Goal: Transaction & Acquisition: Purchase product/service

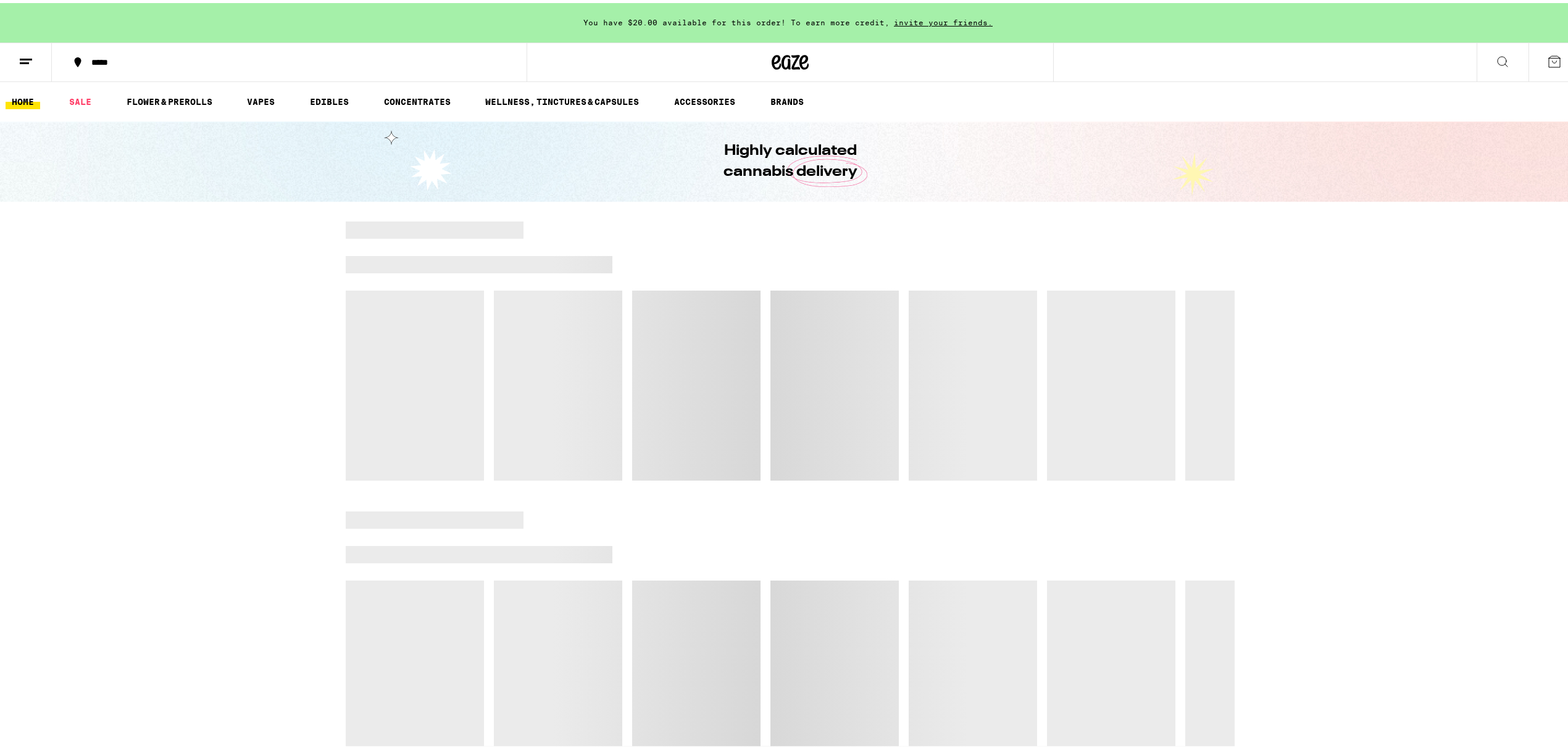
drag, startPoint x: 0, startPoint y: 0, endPoint x: 1498, endPoint y: 55, distance: 1499.0
click at [1498, 55] on button at bounding box center [1502, 60] width 52 height 39
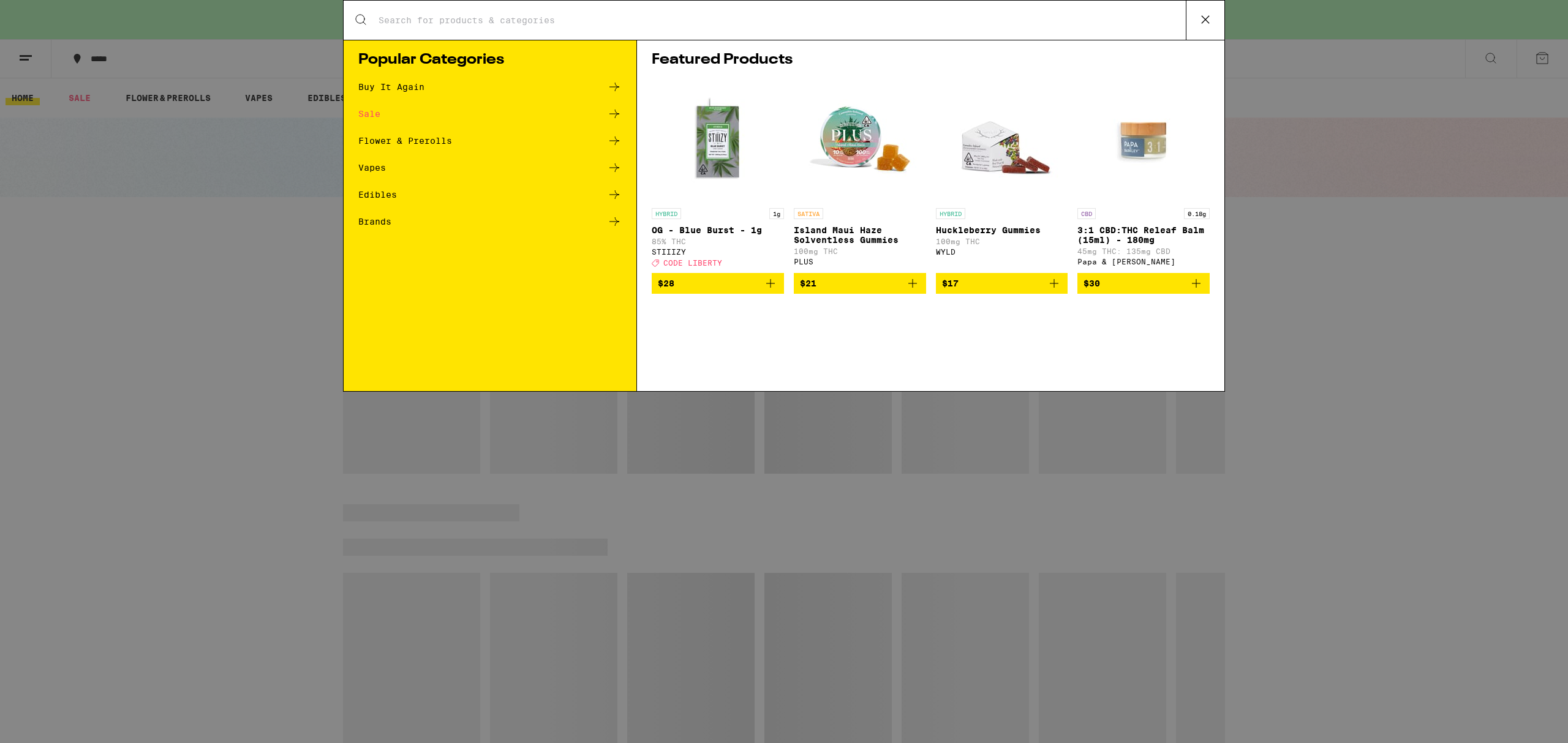
click at [467, 32] on div "Search for Products" at bounding box center [784, 20] width 880 height 39
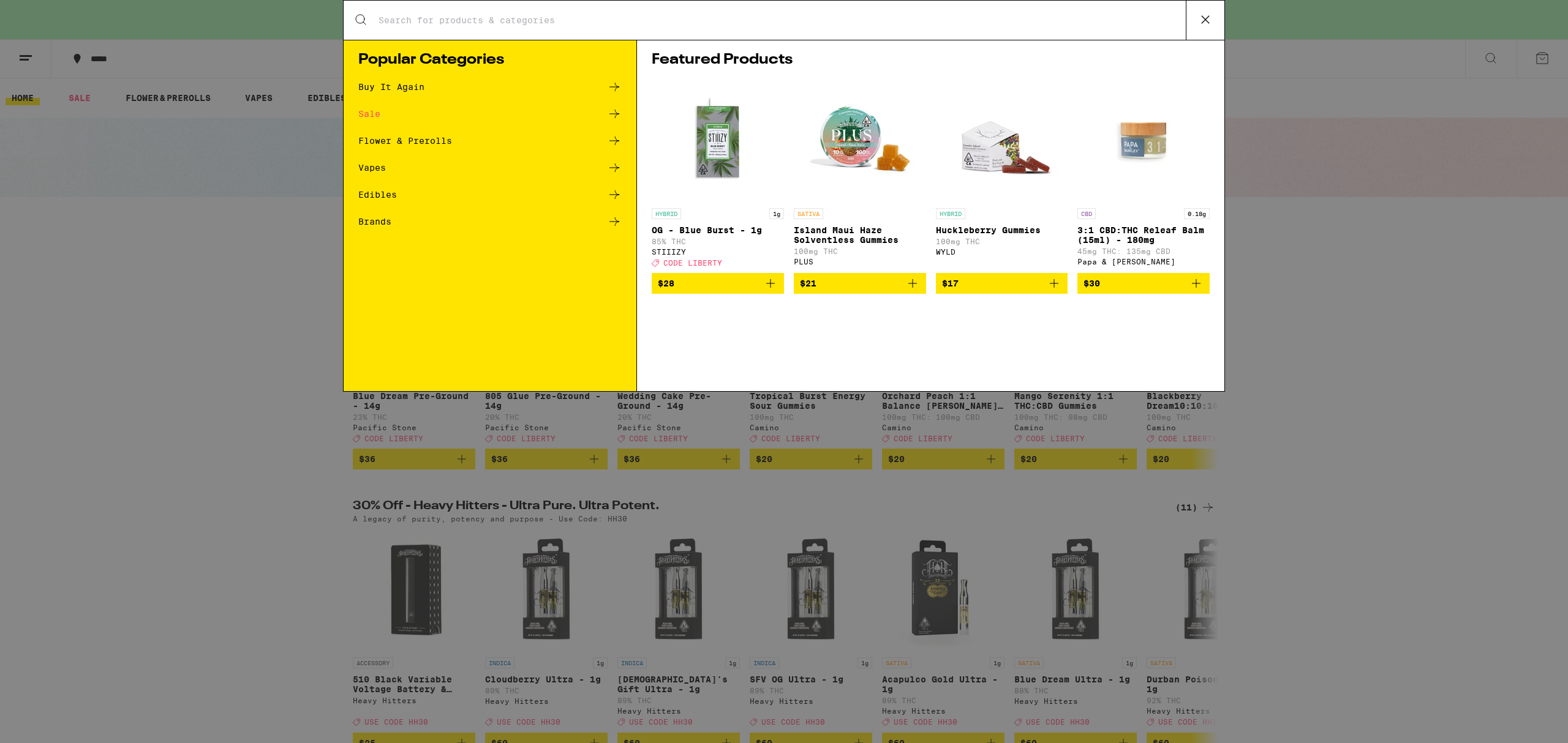
click at [471, 22] on input "Search for Products" at bounding box center [782, 20] width 808 height 11
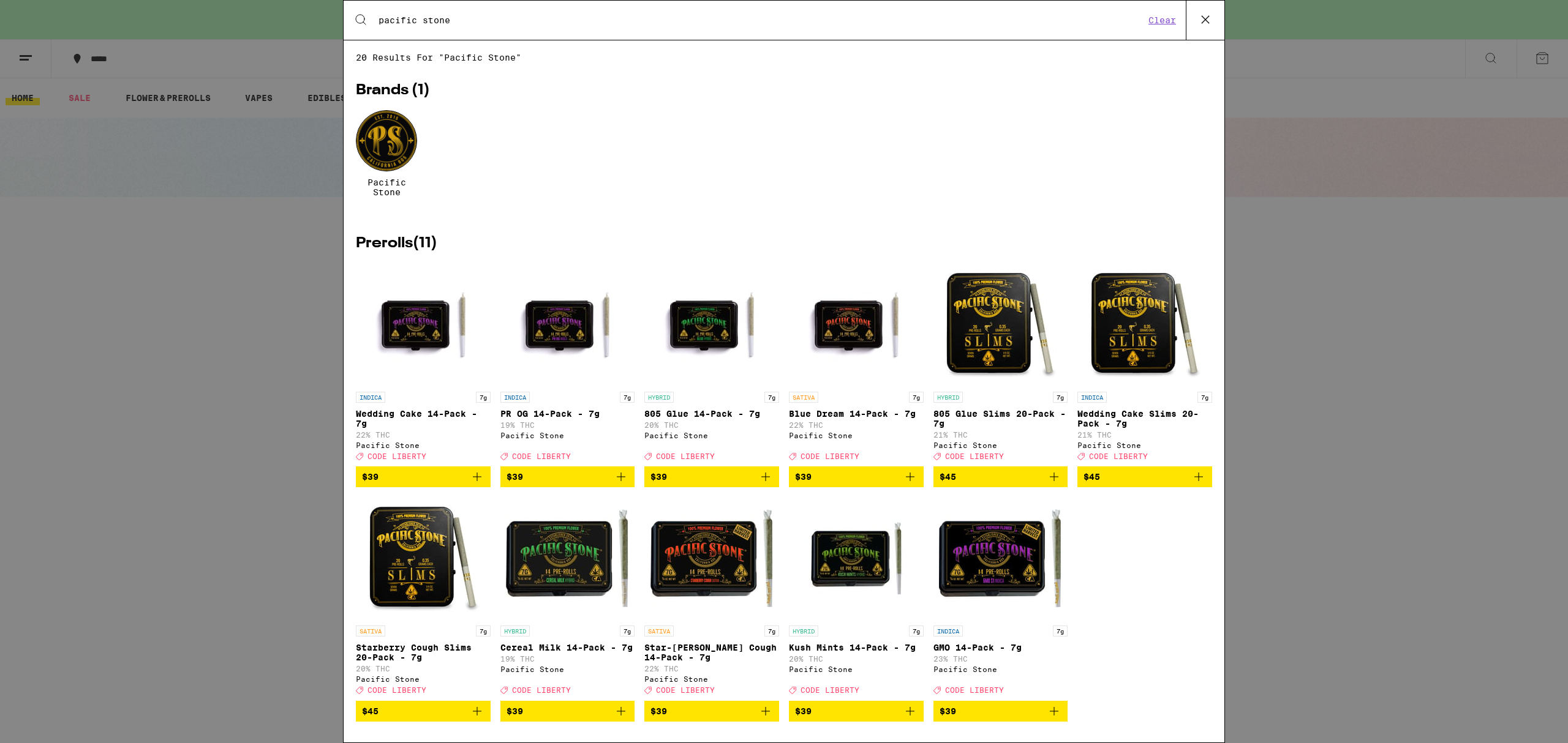
type input "pacific stone"
click at [393, 136] on div at bounding box center [386, 141] width 61 height 61
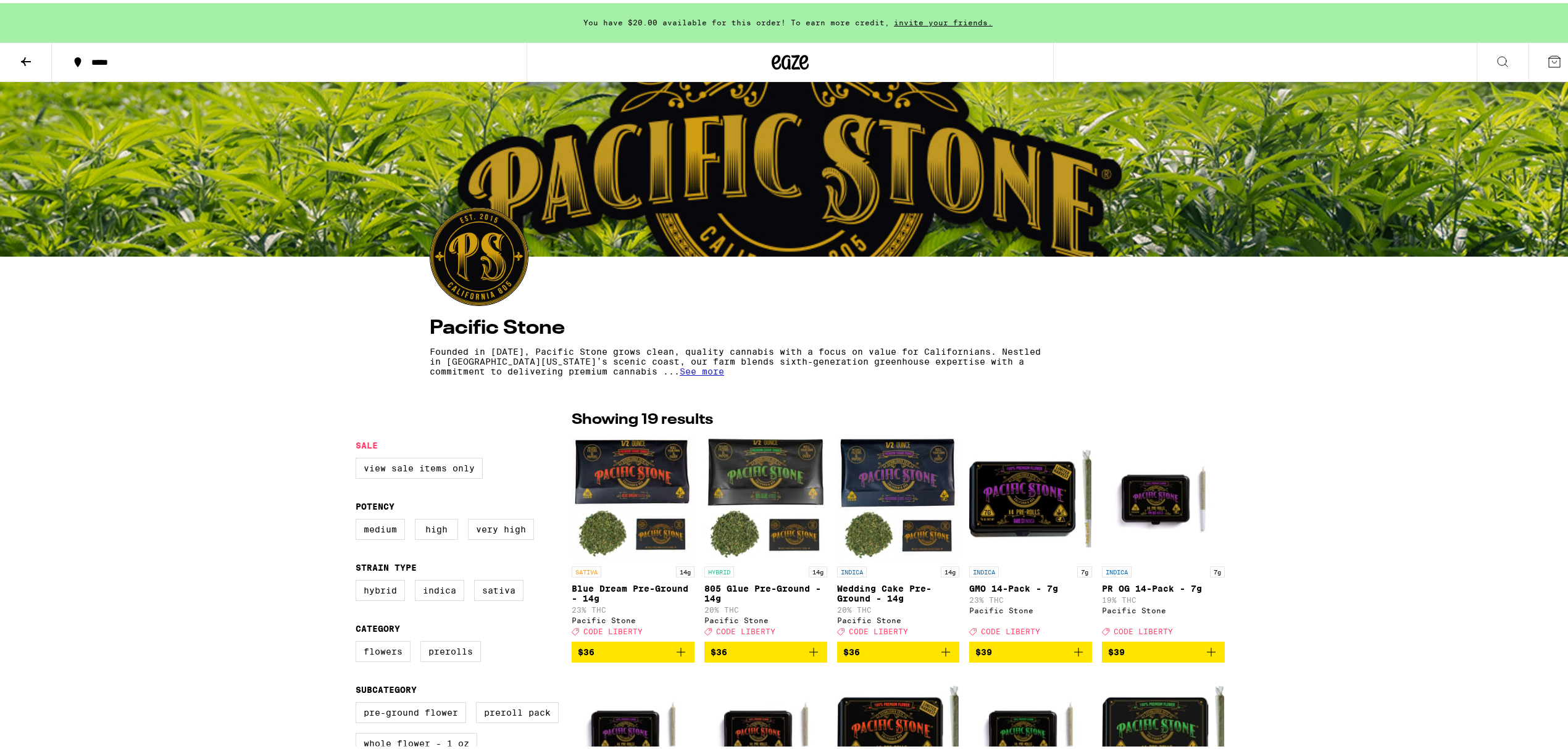
click at [783, 61] on icon at bounding box center [790, 59] width 18 height 15
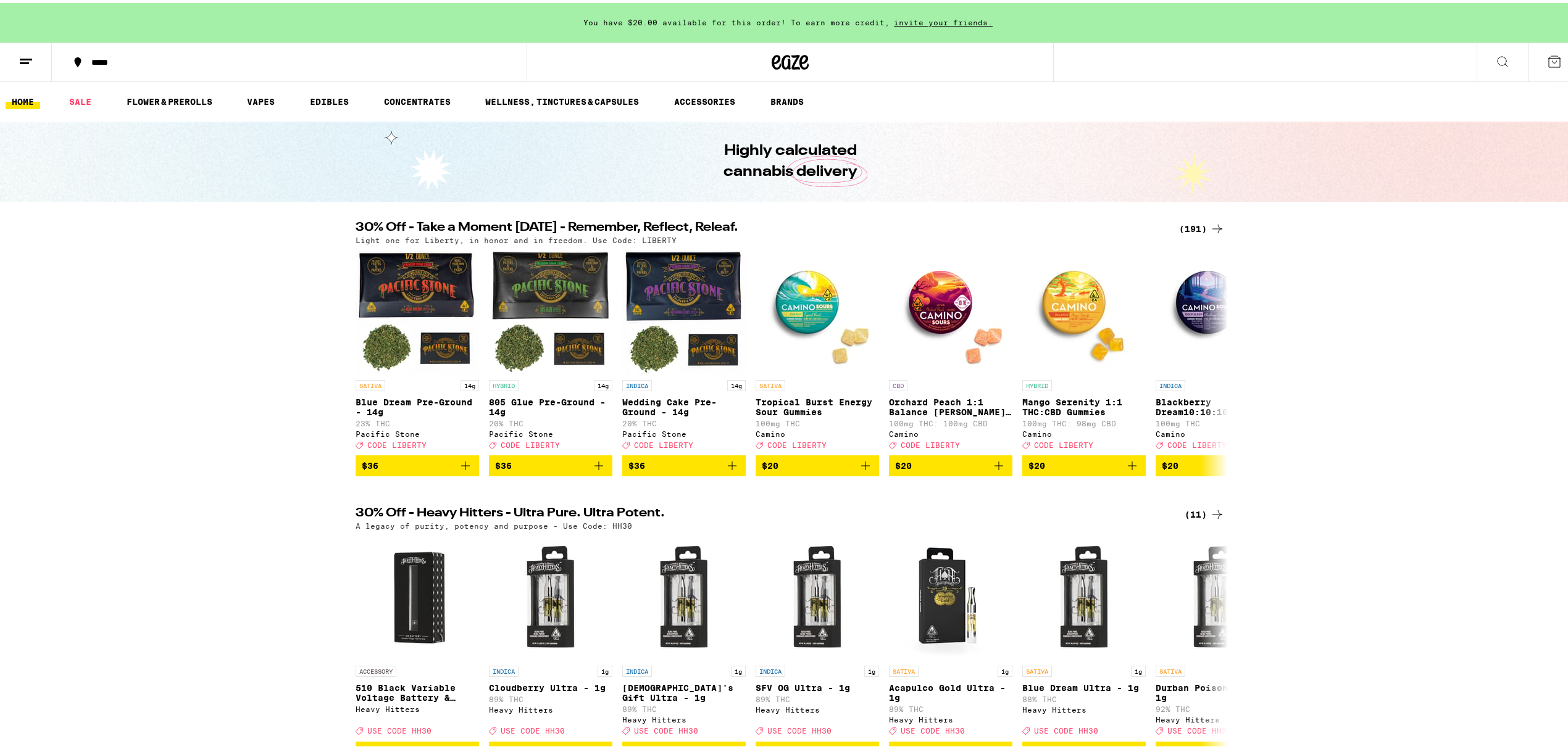
click at [1501, 55] on button at bounding box center [1502, 60] width 52 height 39
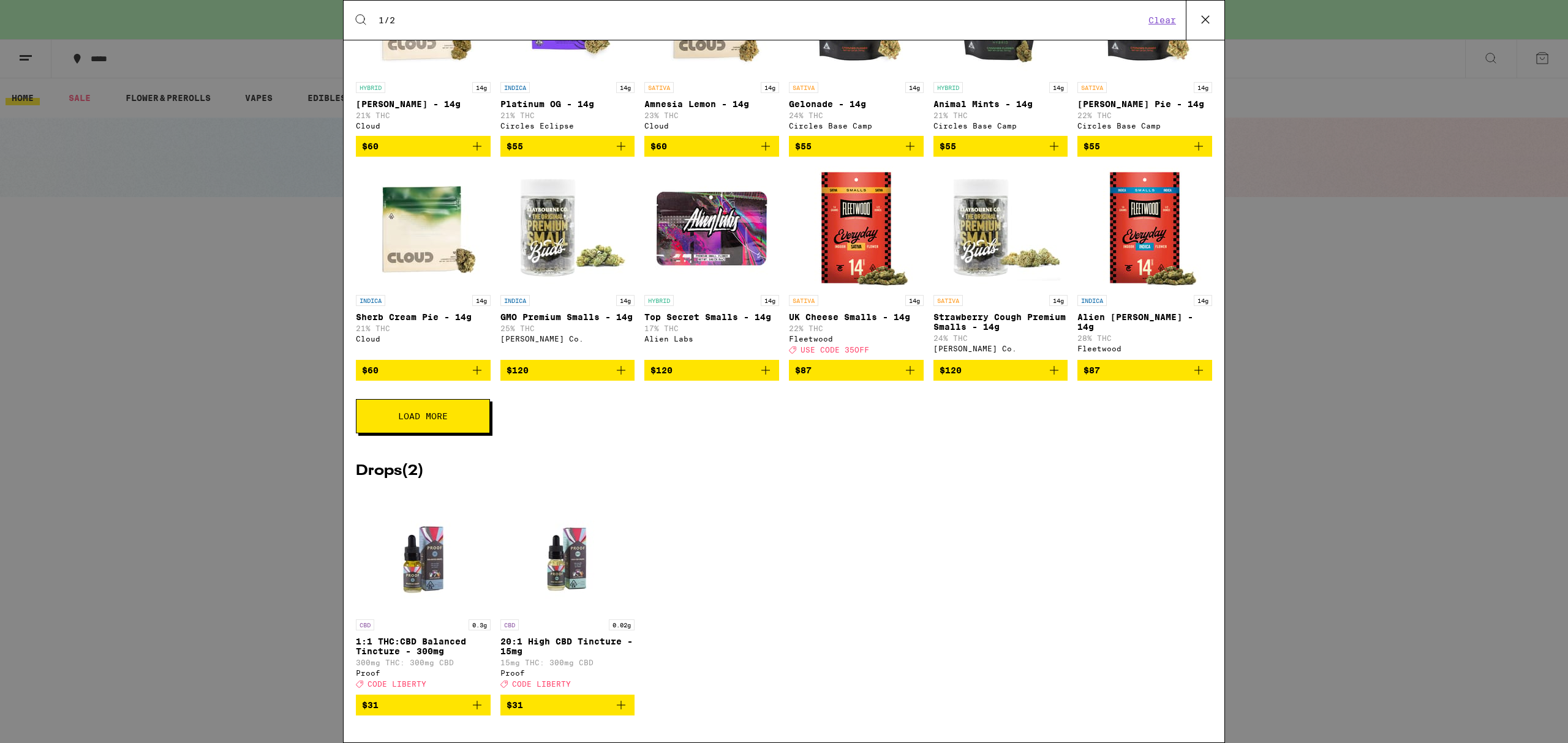
scroll to position [169, 0]
type input "1/2"
click at [419, 413] on span "Load More" at bounding box center [423, 415] width 49 height 8
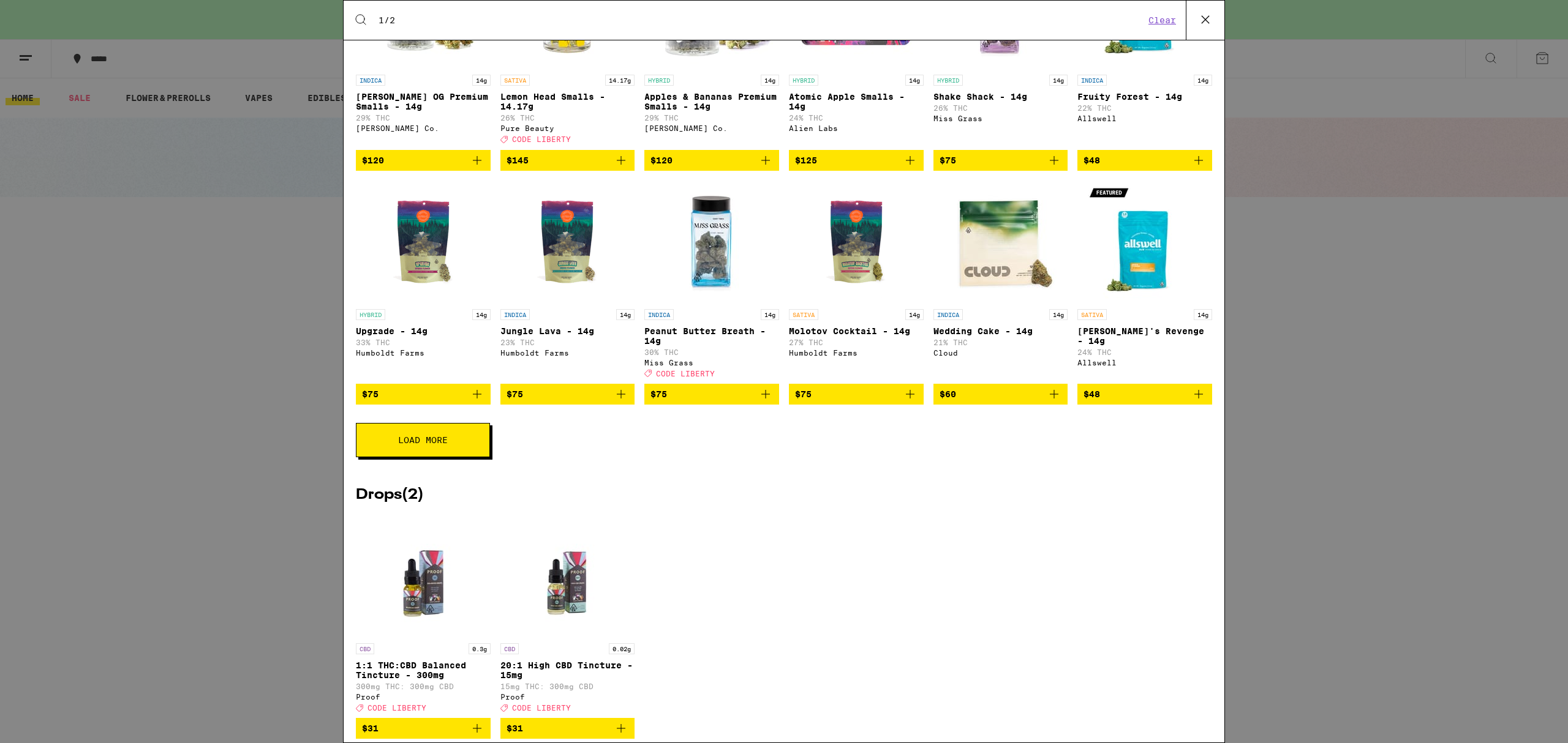
scroll to position [652, 0]
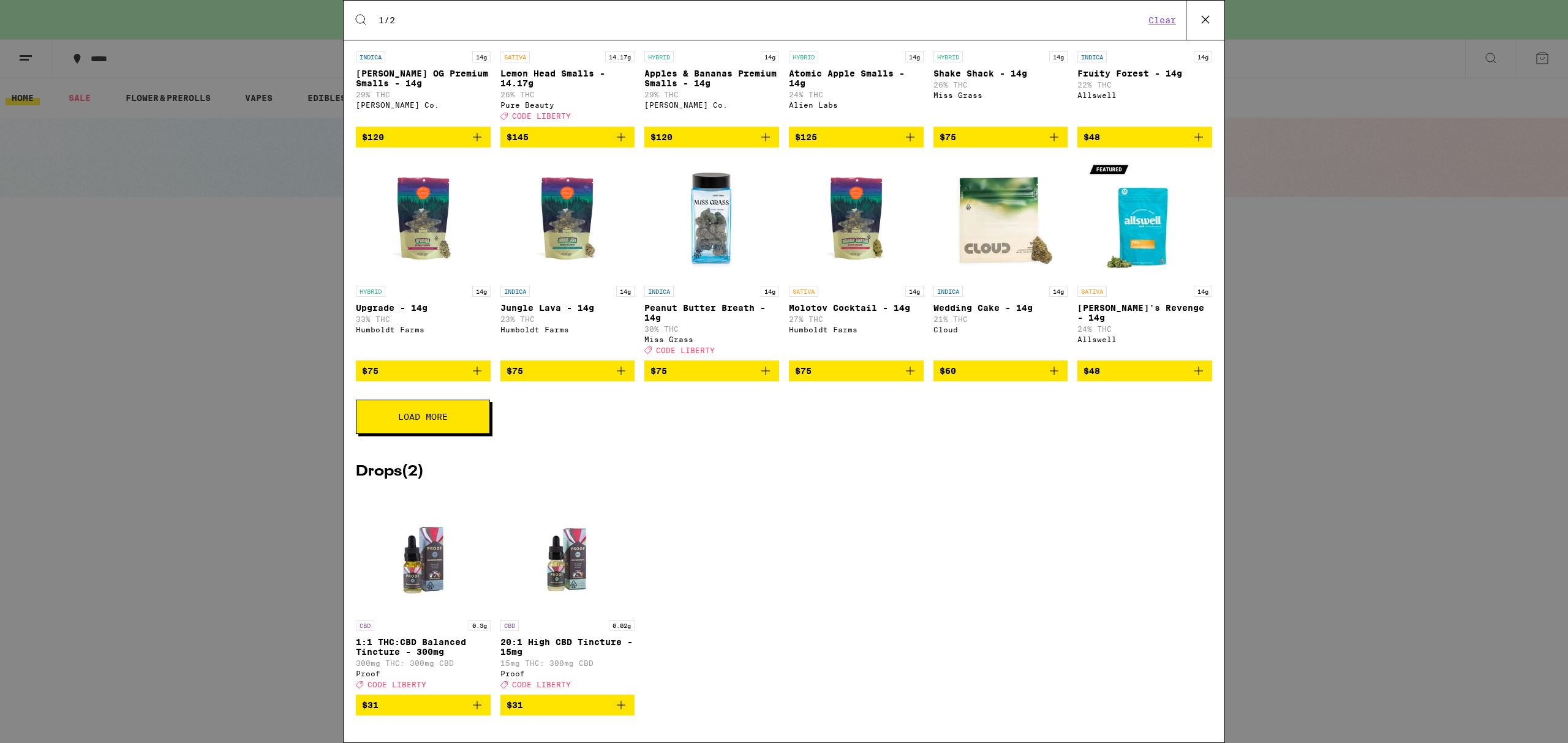
click at [455, 403] on button "Load More" at bounding box center [423, 417] width 134 height 35
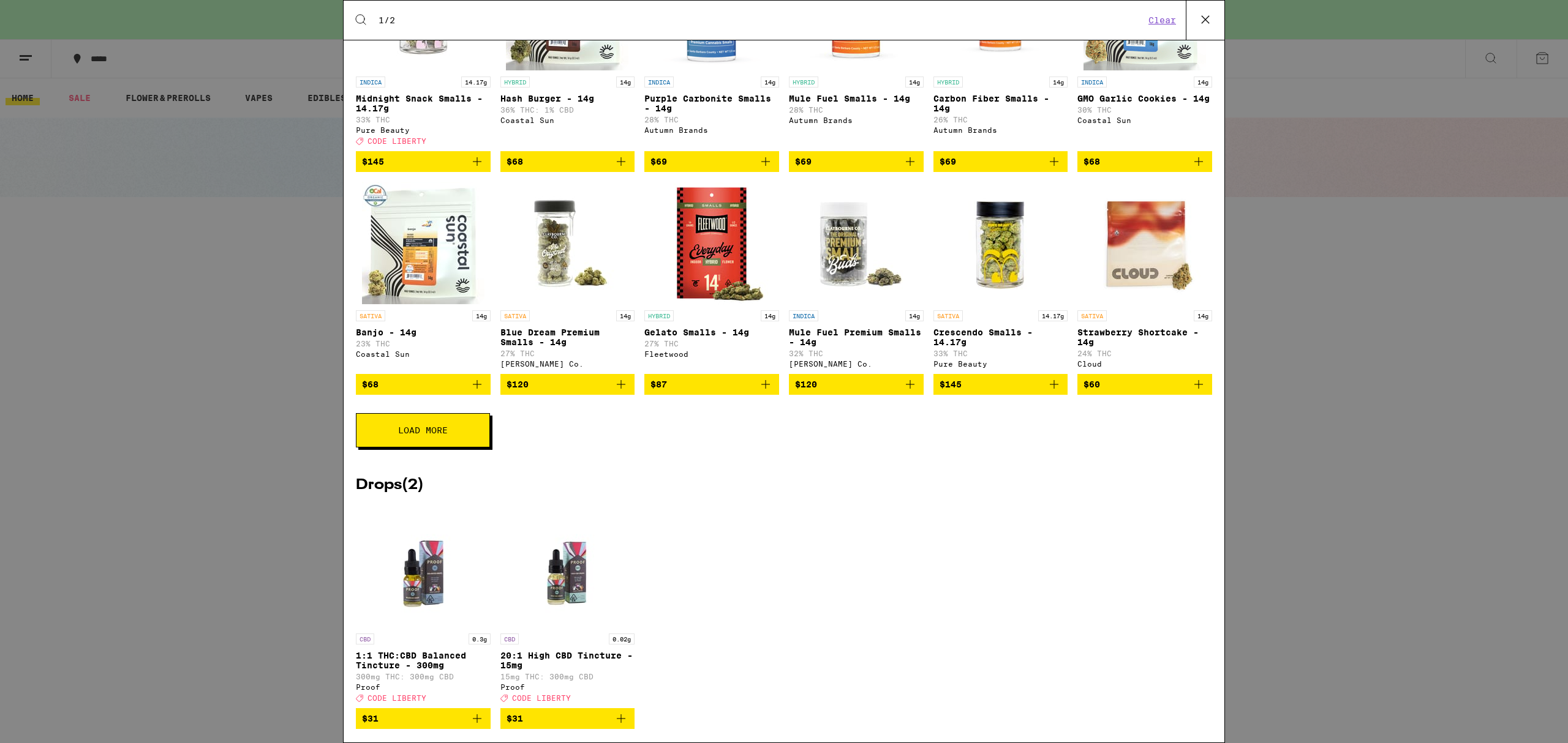
scroll to position [1120, 0]
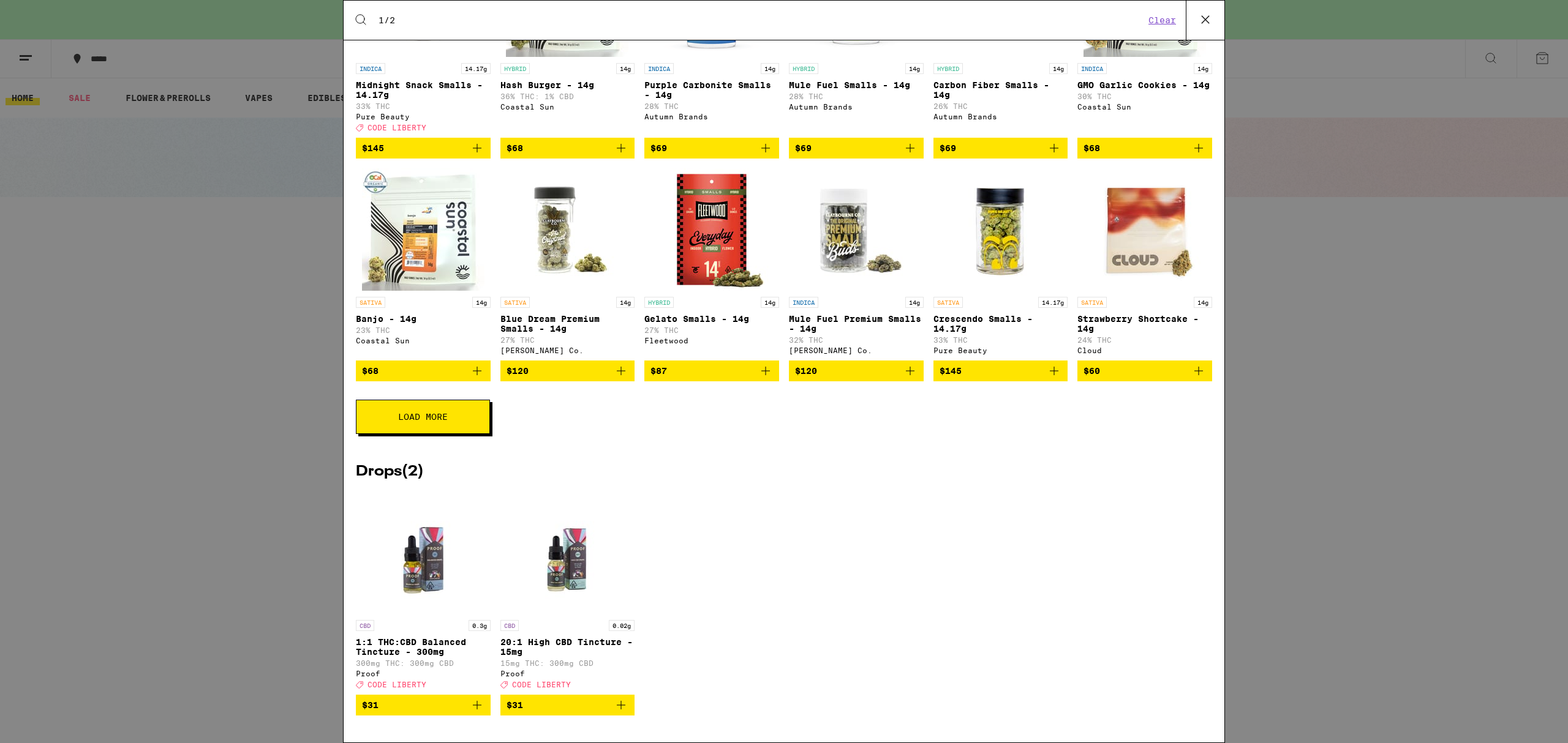
click at [444, 420] on button "Load More" at bounding box center [423, 417] width 134 height 35
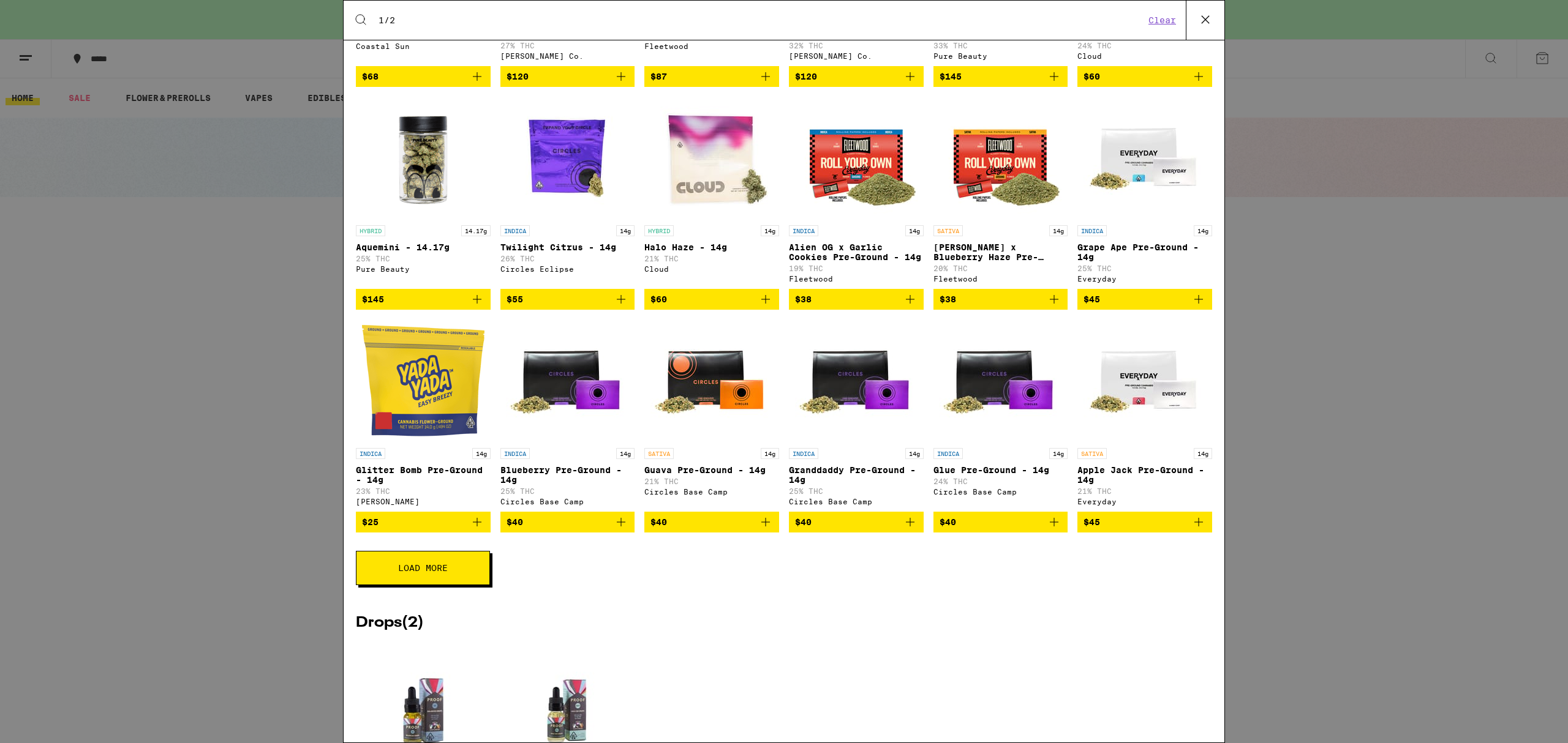
scroll to position [1577, 0]
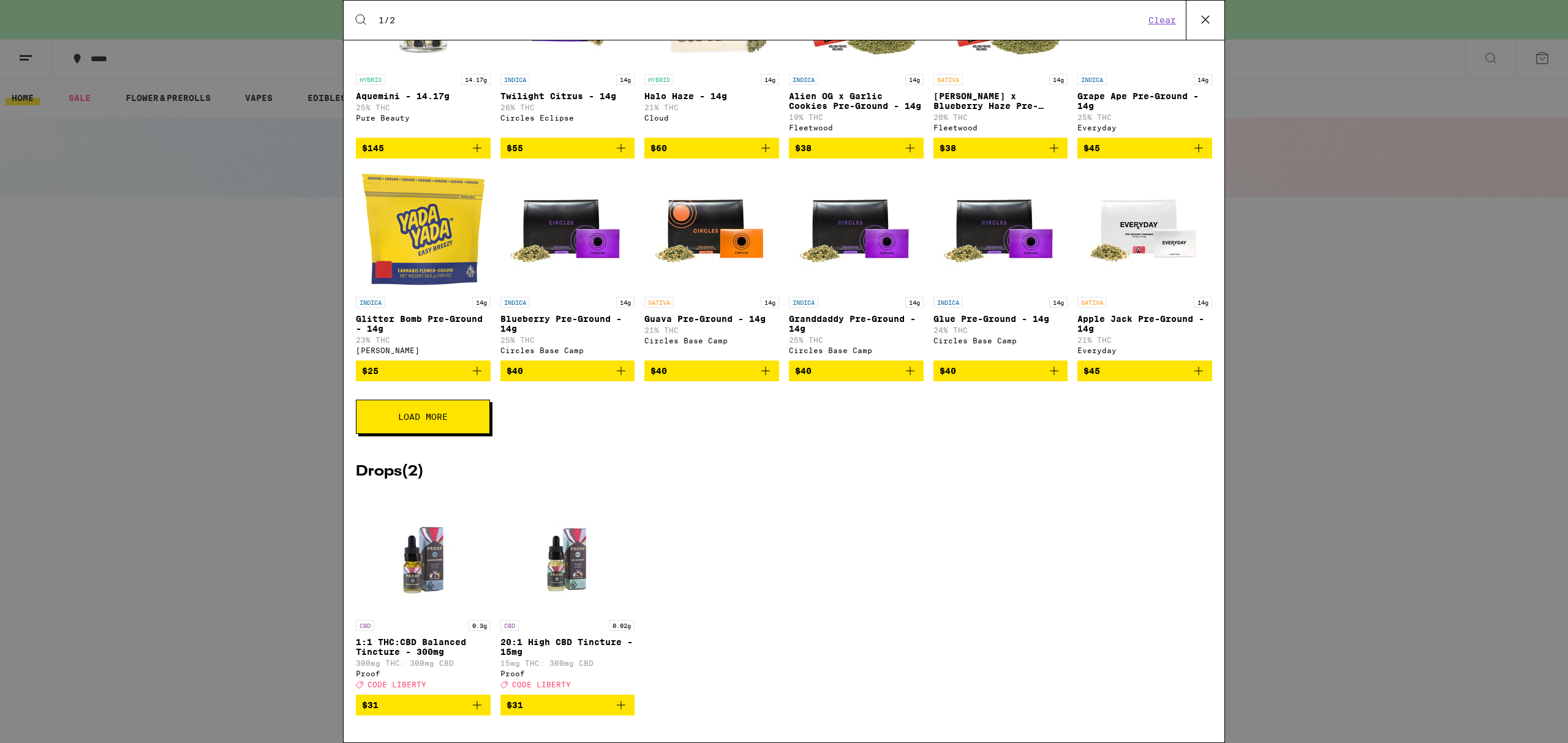
click at [440, 403] on button "Load More" at bounding box center [423, 417] width 134 height 35
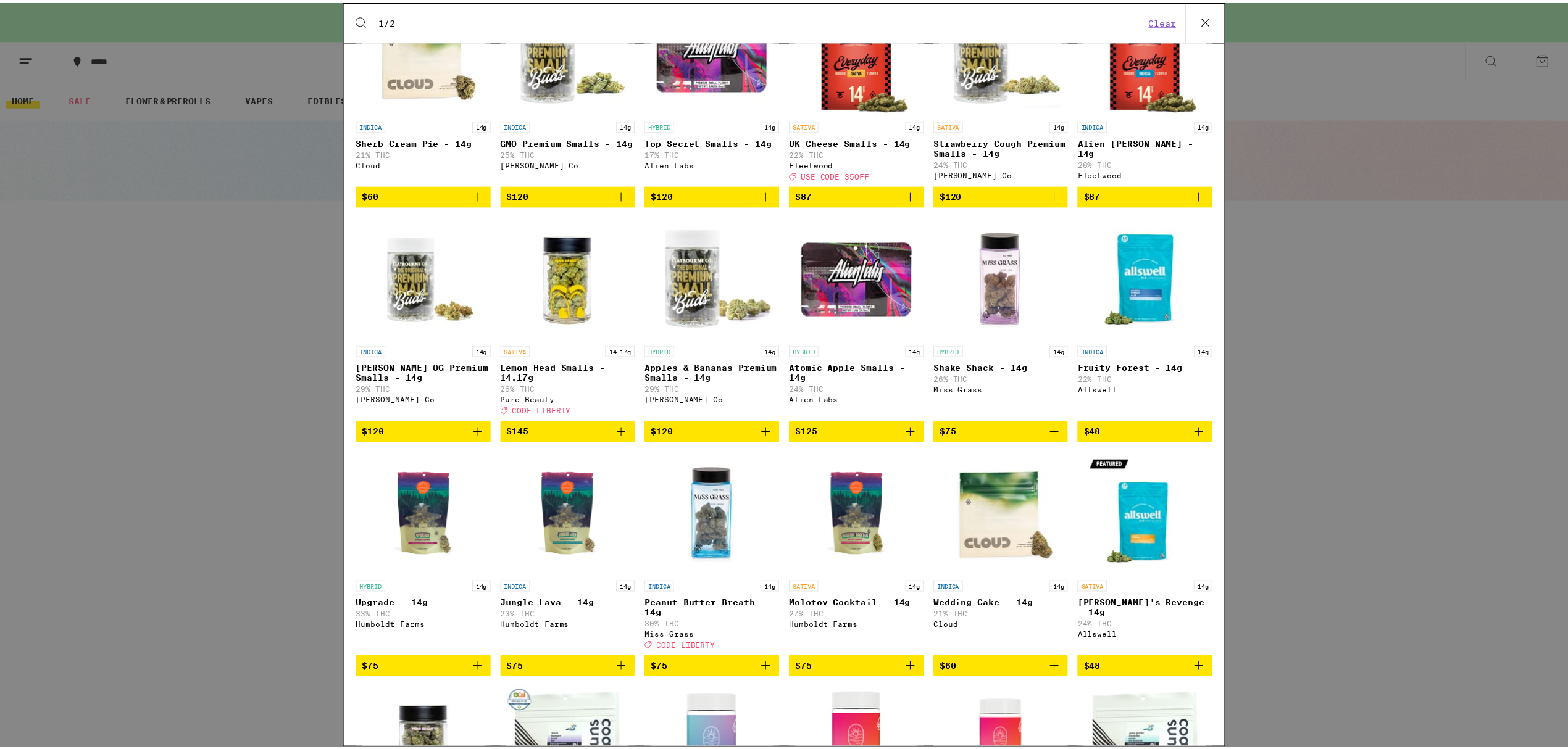
scroll to position [328, 0]
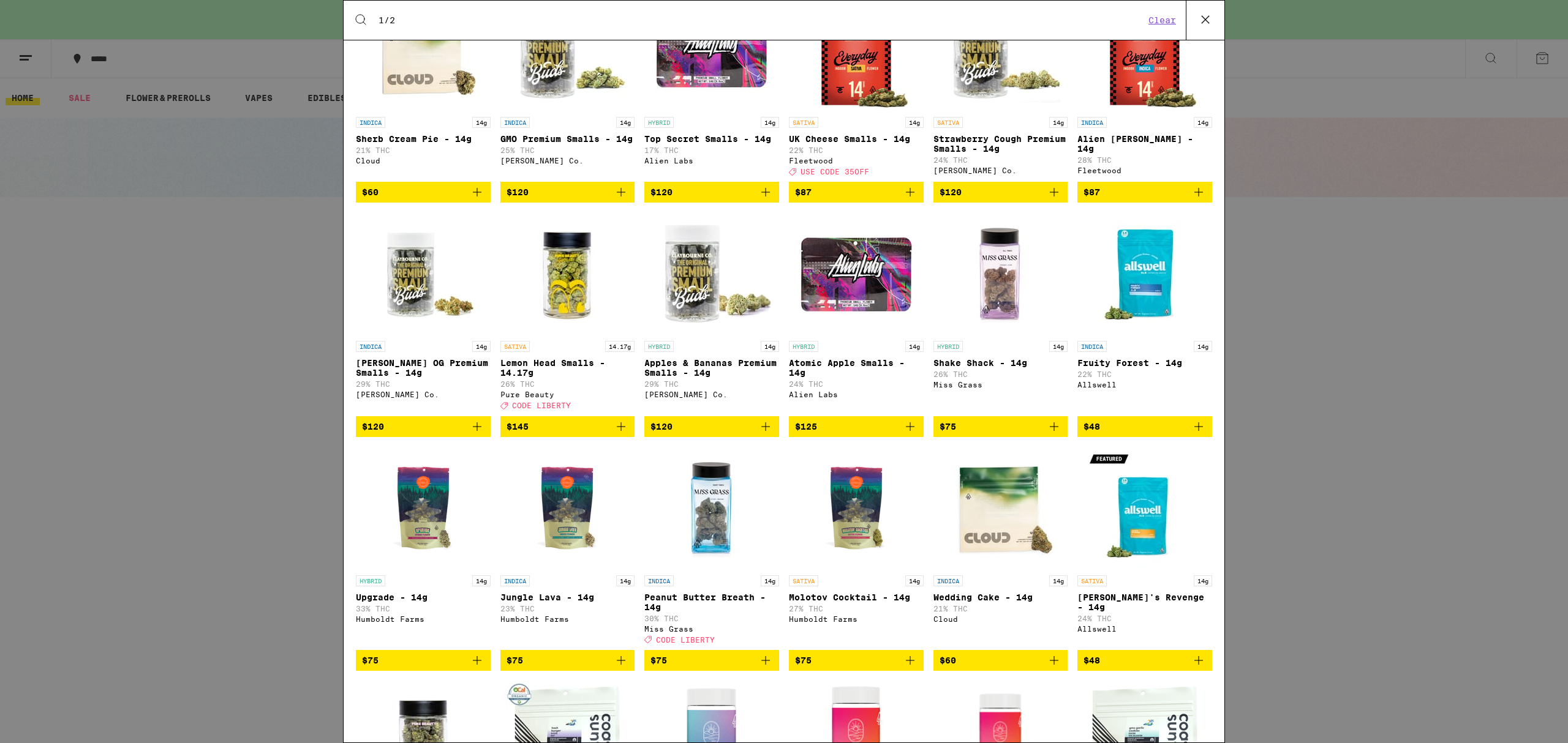
click at [1413, 496] on div "Search for Products 1/2 Clear 54 results for "1/2" Flowers ( 52 ) HYBRID 14g [P…" at bounding box center [784, 372] width 1568 height 743
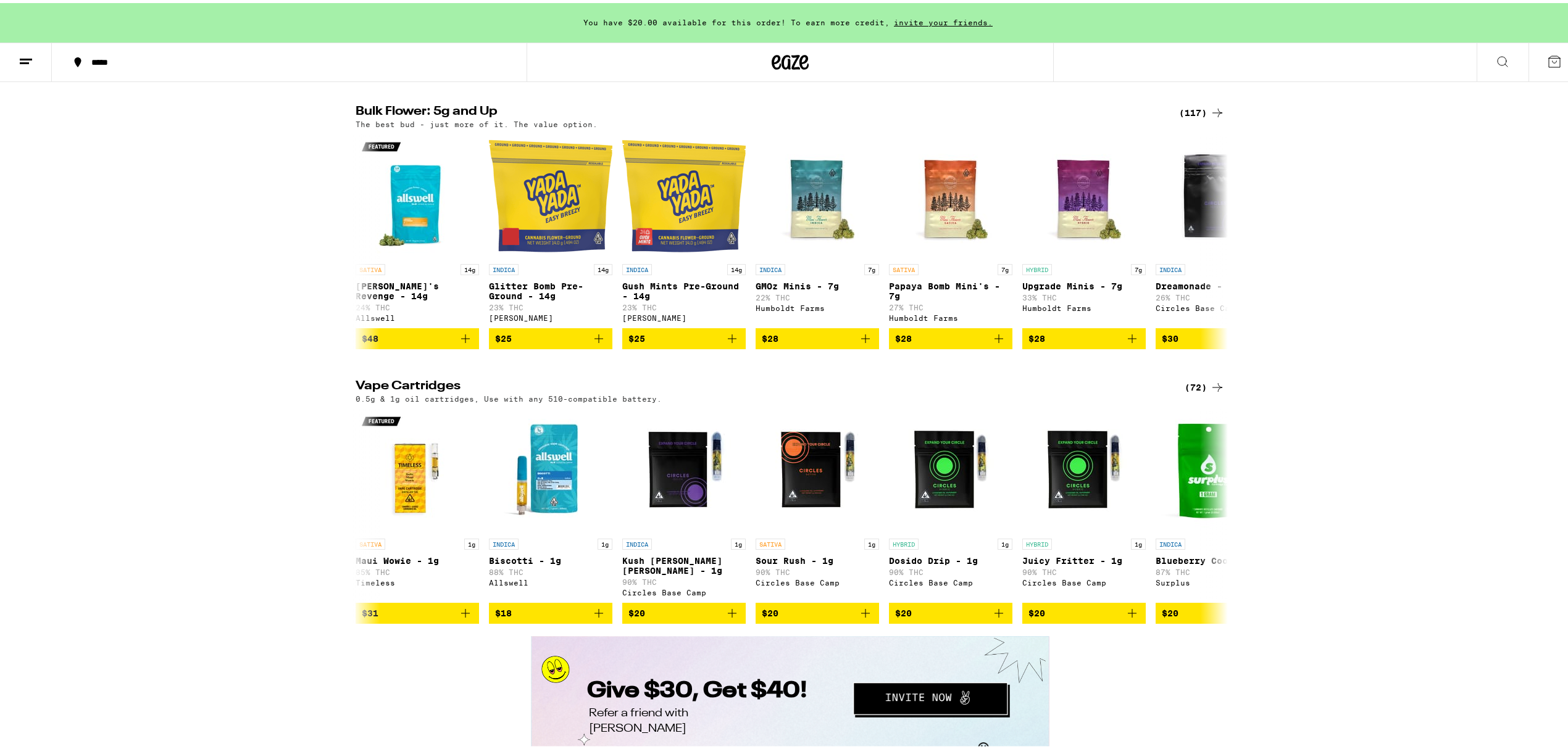
scroll to position [0, 0]
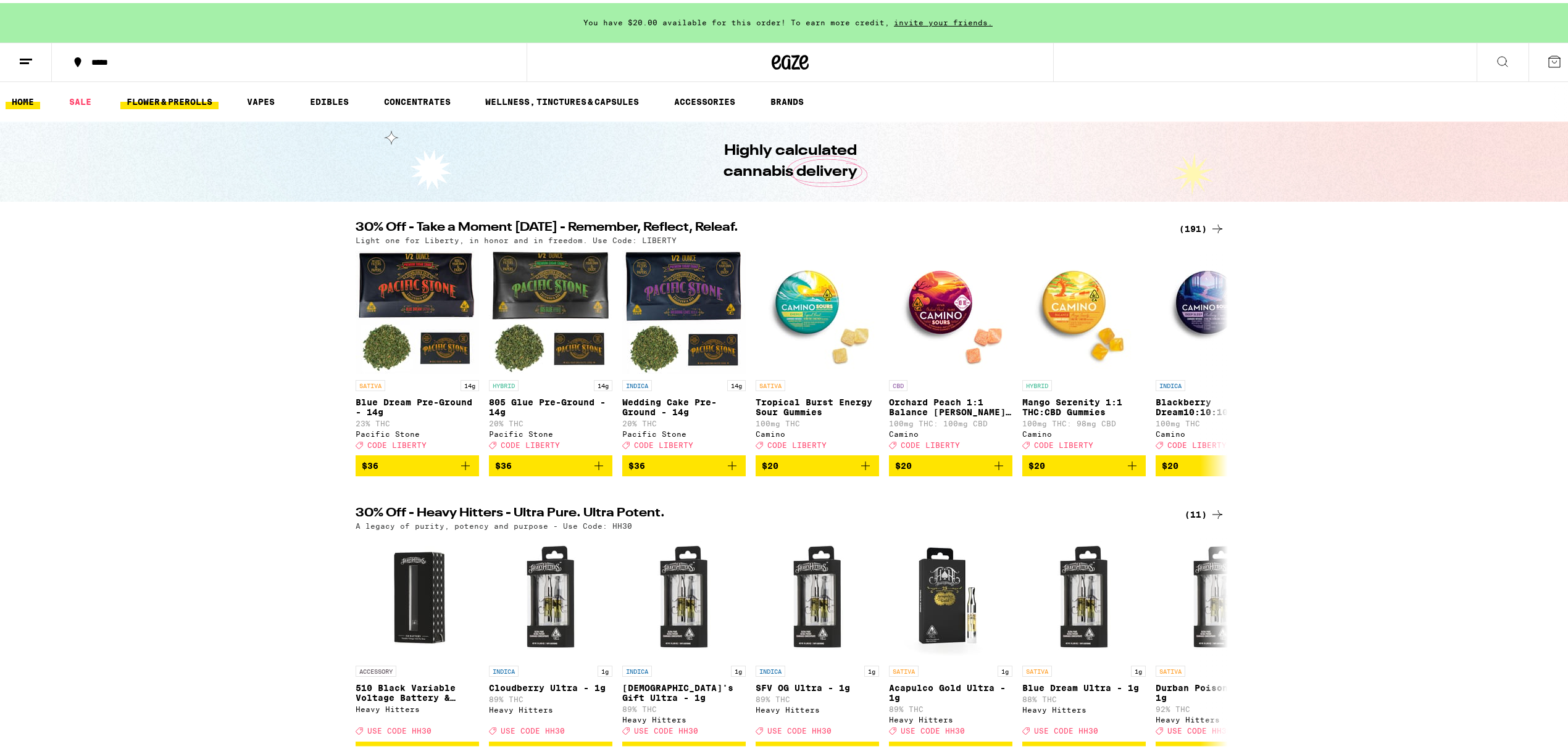
click at [181, 100] on link "FLOWER & PREROLLS" at bounding box center [169, 98] width 98 height 15
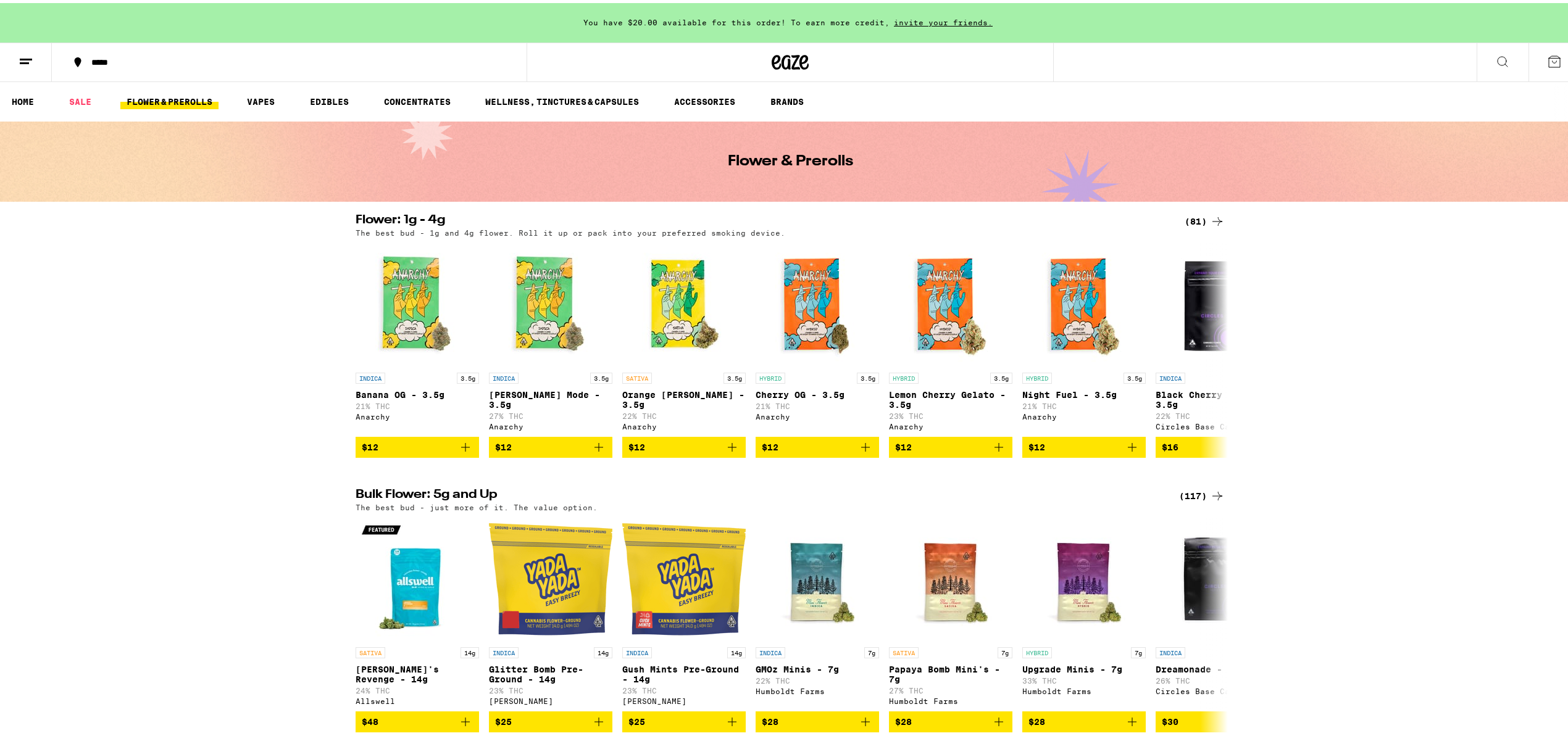
click at [1213, 216] on icon at bounding box center [1217, 218] width 15 height 15
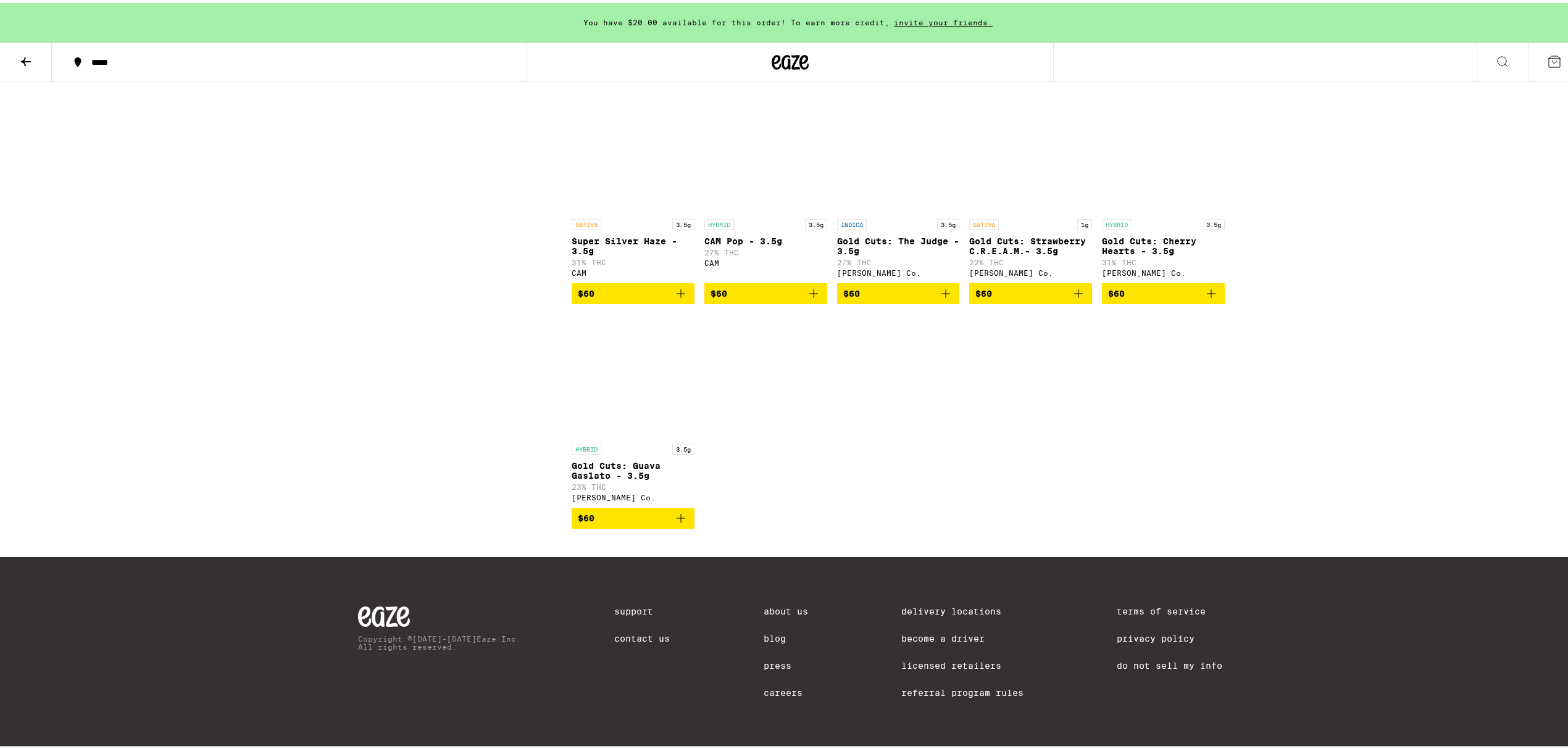
scroll to position [3555, 0]
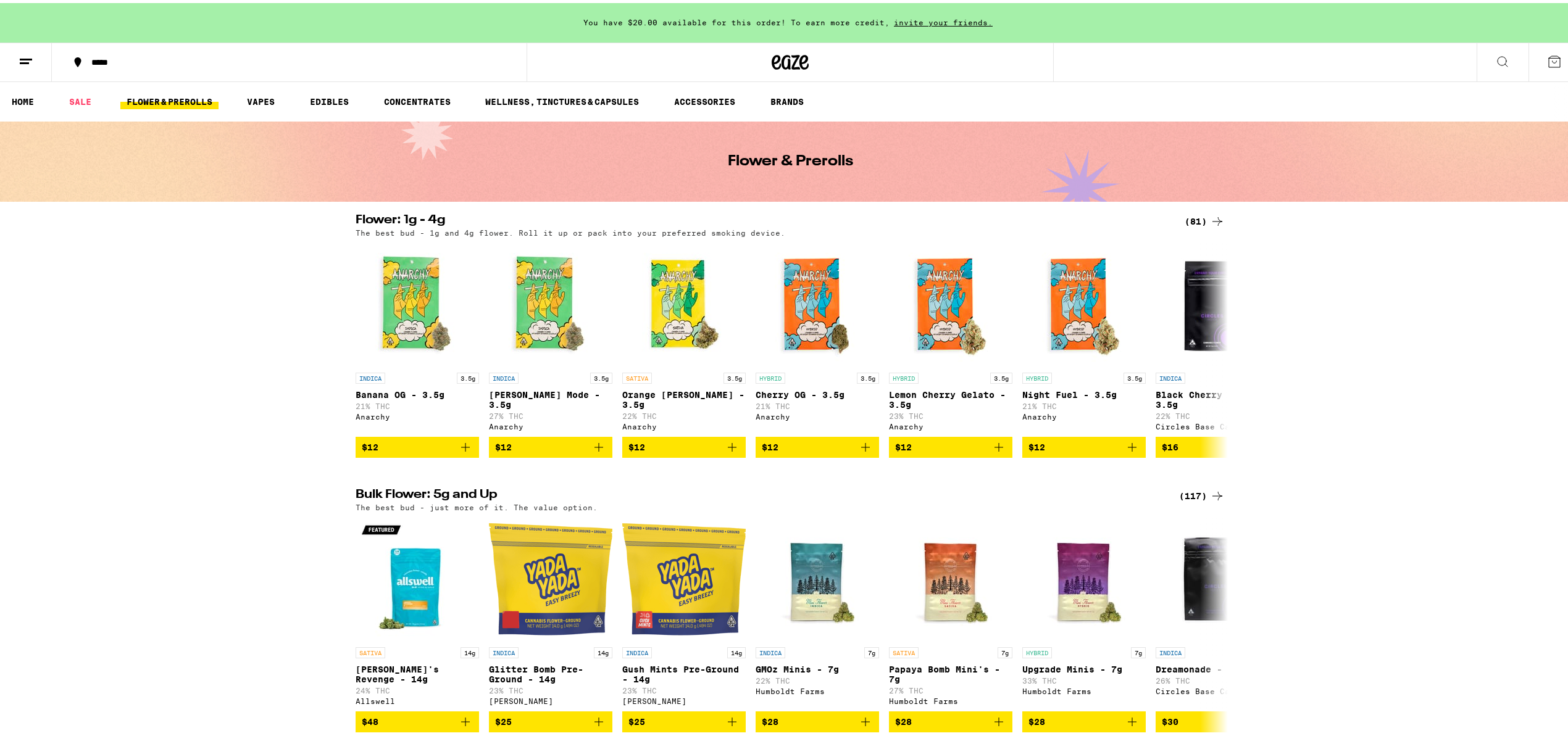
click at [1494, 57] on icon at bounding box center [1502, 59] width 15 height 15
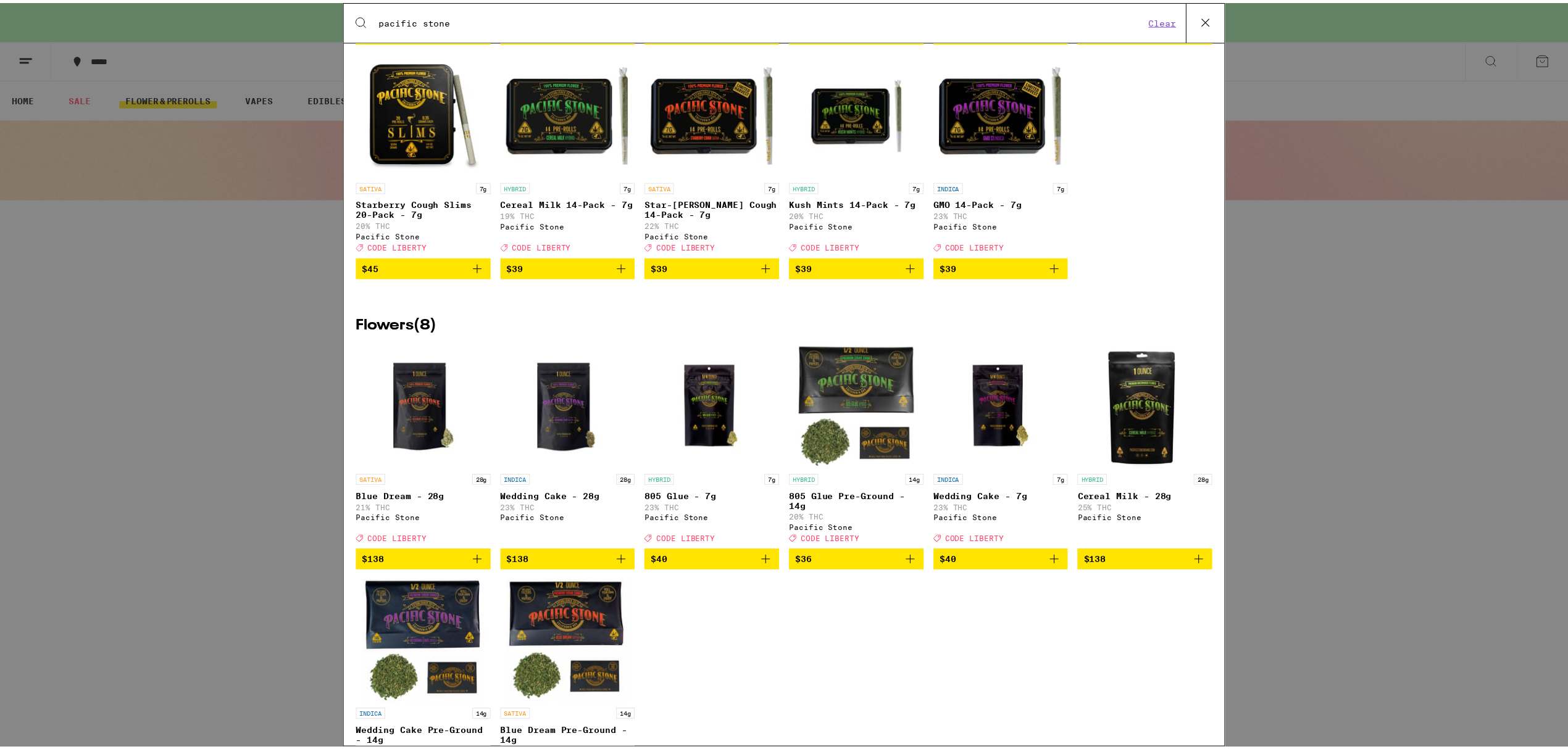
scroll to position [567, 0]
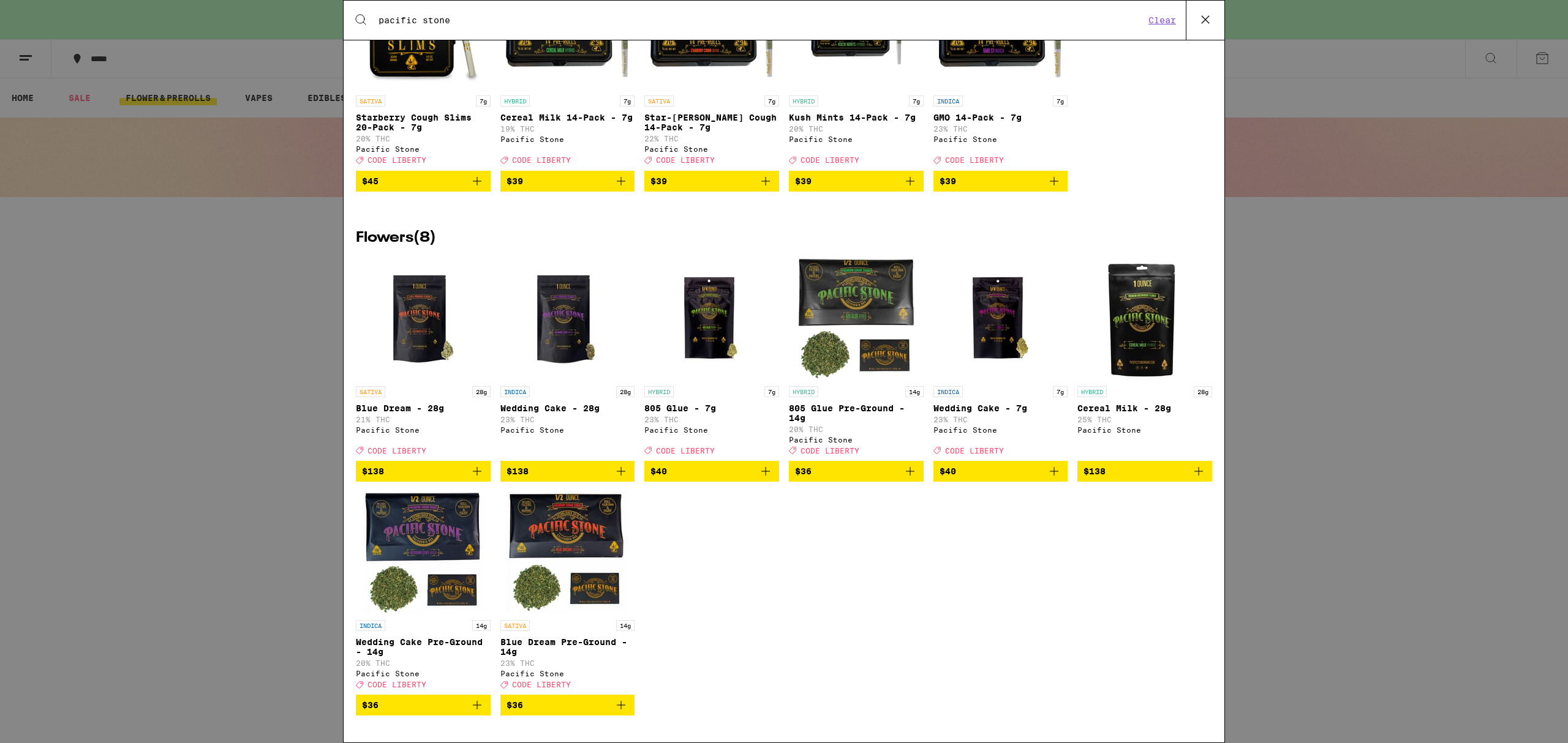
type input "pacific stone"
click at [1319, 463] on div "Search for Products pacific stone Clear 20 results for "pacific stone" Brands (…" at bounding box center [784, 372] width 1568 height 743
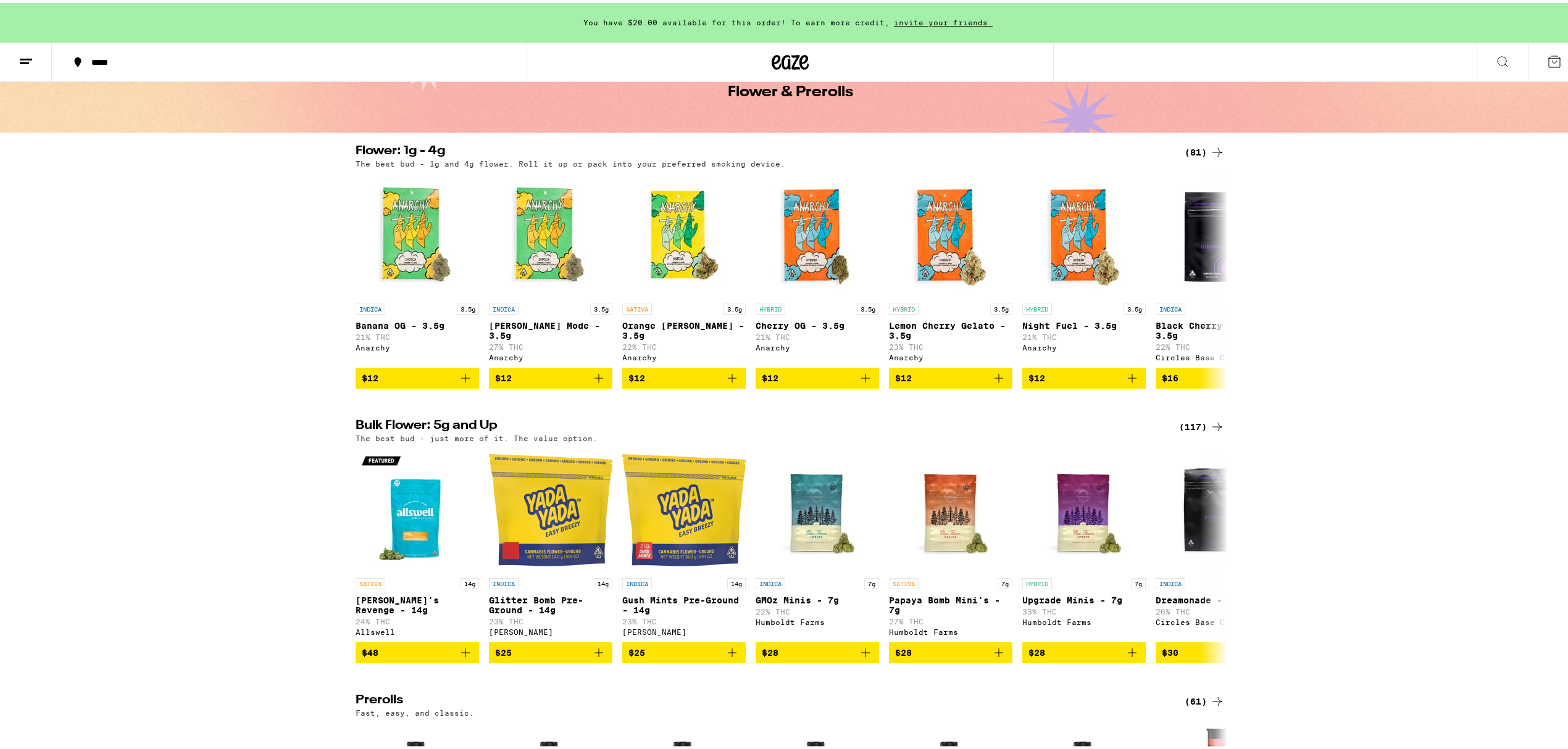
scroll to position [0, 0]
